Goal: Information Seeking & Learning: Check status

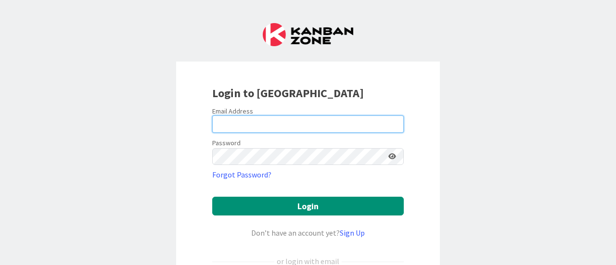
click at [292, 117] on input "email" at bounding box center [308, 124] width 192 height 17
type input "[EMAIL_ADDRESS][DOMAIN_NAME]"
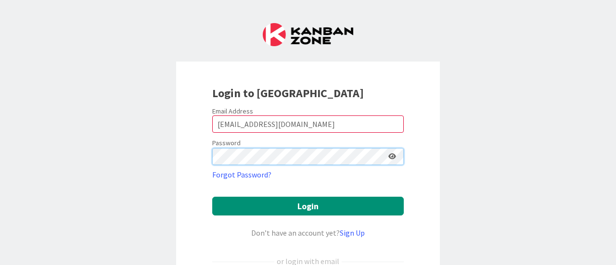
click at [212, 197] on button "Login" at bounding box center [308, 206] width 192 height 19
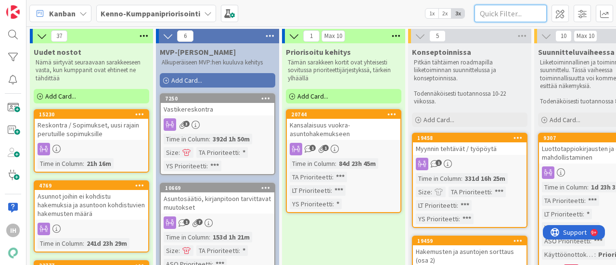
click at [501, 10] on input "text" at bounding box center [511, 13] width 72 height 17
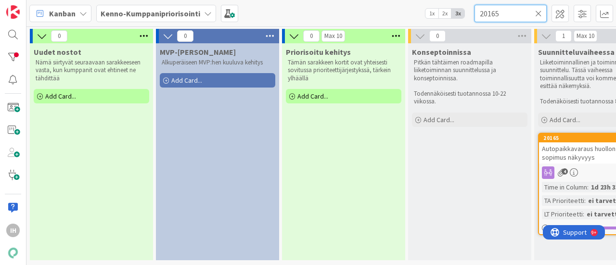
type input "20165"
click at [570, 159] on span "Autopaikkavaraus huollon toimesta, sopimus näkyvyys" at bounding box center [593, 152] width 103 height 17
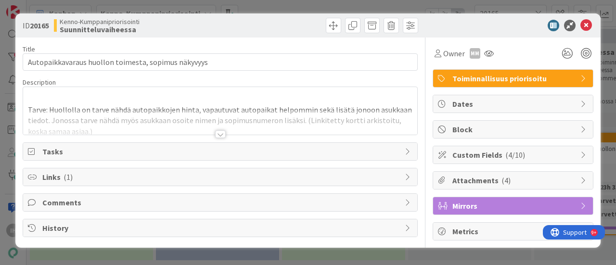
click at [262, 117] on div at bounding box center [220, 122] width 394 height 25
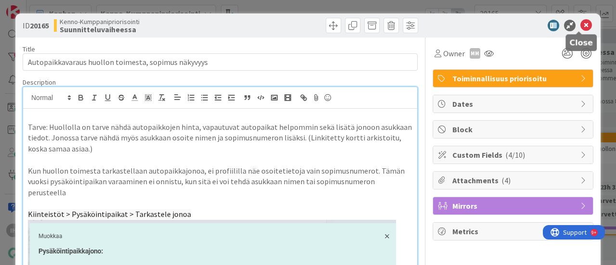
click at [581, 23] on icon at bounding box center [587, 26] width 12 height 12
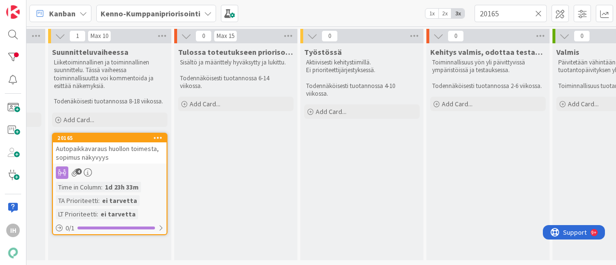
scroll to position [0, 486]
click at [537, 15] on icon at bounding box center [538, 13] width 7 height 9
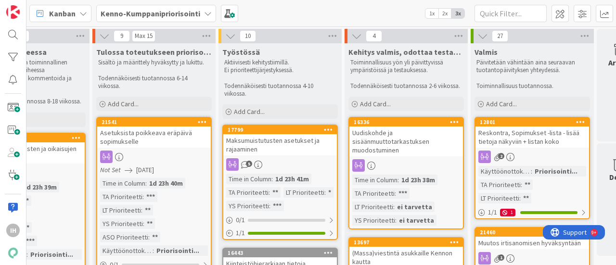
scroll to position [0, 608]
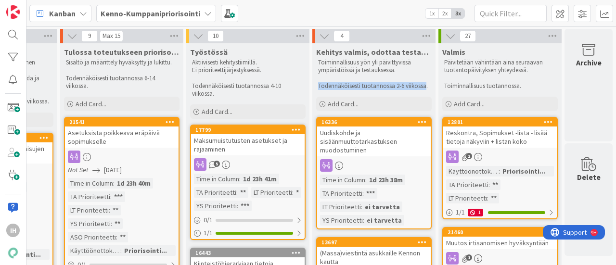
drag, startPoint x: 418, startPoint y: 84, endPoint x: 310, endPoint y: 83, distance: 108.3
click at [316, 83] on div "Toiminnallisuus yön yli päivittyvissä ympäristöissä ja testauksessa. Todennäköi…" at bounding box center [374, 74] width 116 height 35
click at [353, 70] on p "Toiminnallisuus yön yli päivittyvissä ympäristöissä ja testauksessa." at bounding box center [374, 67] width 112 height 16
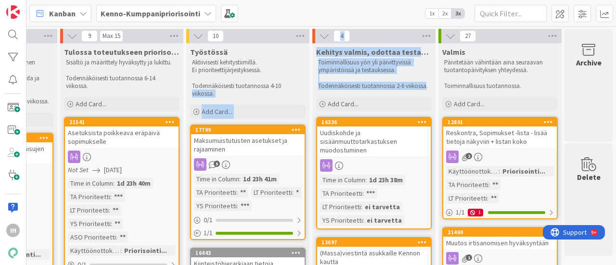
drag, startPoint x: 418, startPoint y: 86, endPoint x: 293, endPoint y: 85, distance: 125.2
click at [293, 85] on p "Todennäköisesti tuotannossa 4-10 viikossa." at bounding box center [248, 90] width 112 height 16
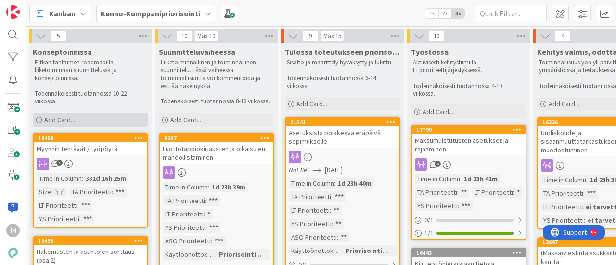
scroll to position [0, 380]
